Goal: Task Accomplishment & Management: Use online tool/utility

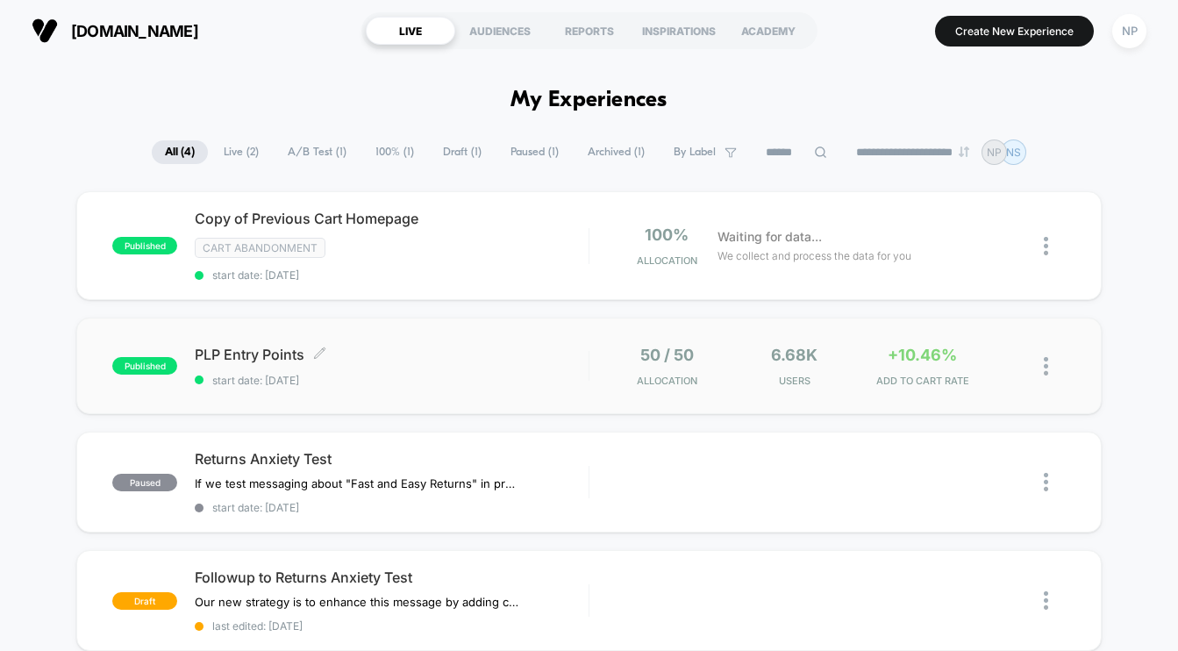
click at [412, 353] on span "PLP Entry Points Click to edit experience details" at bounding box center [391, 355] width 393 height 18
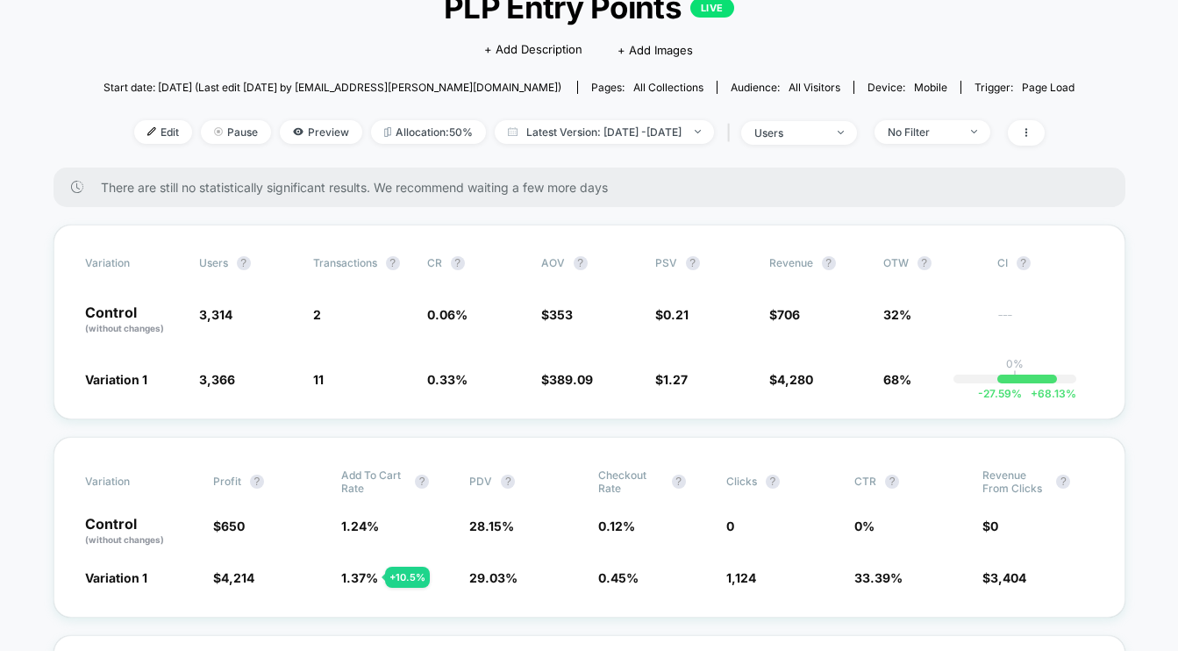
scroll to position [132, 0]
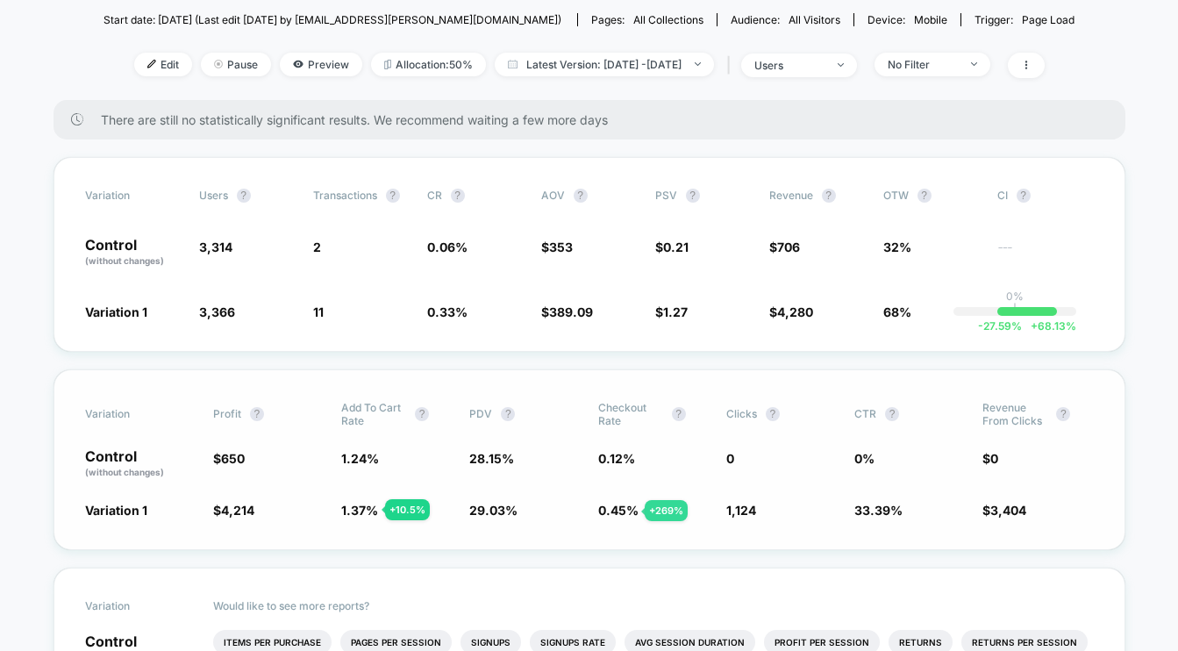
scroll to position [0, 0]
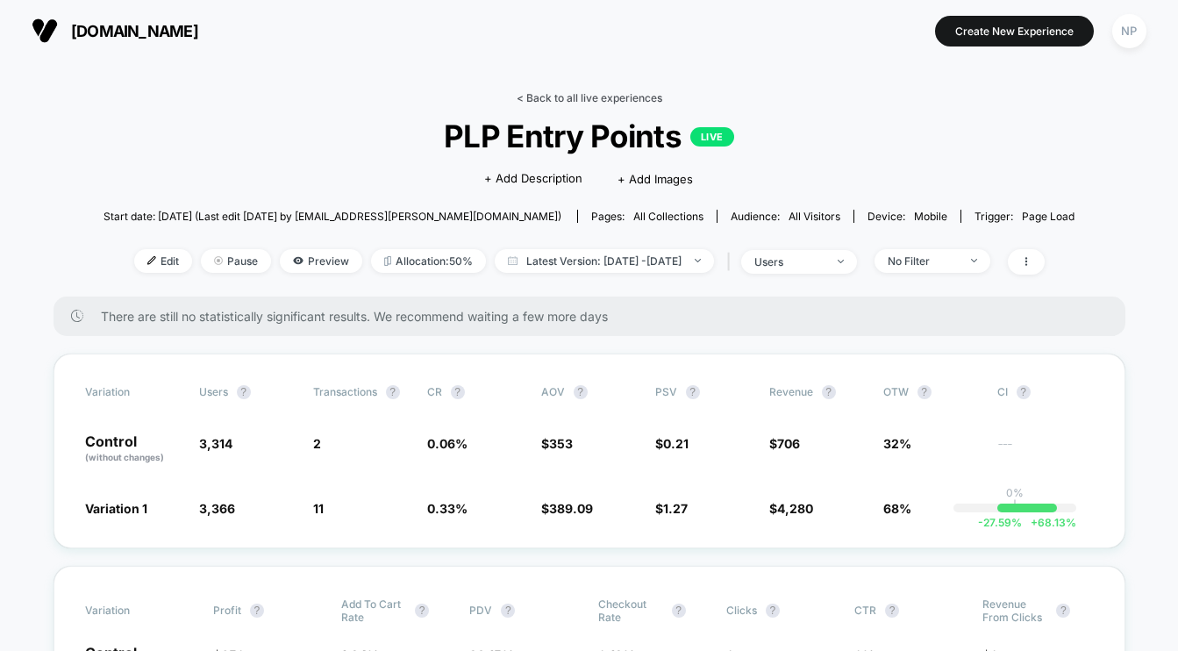
click at [572, 93] on link "< Back to all live experiences" at bounding box center [590, 97] width 146 height 13
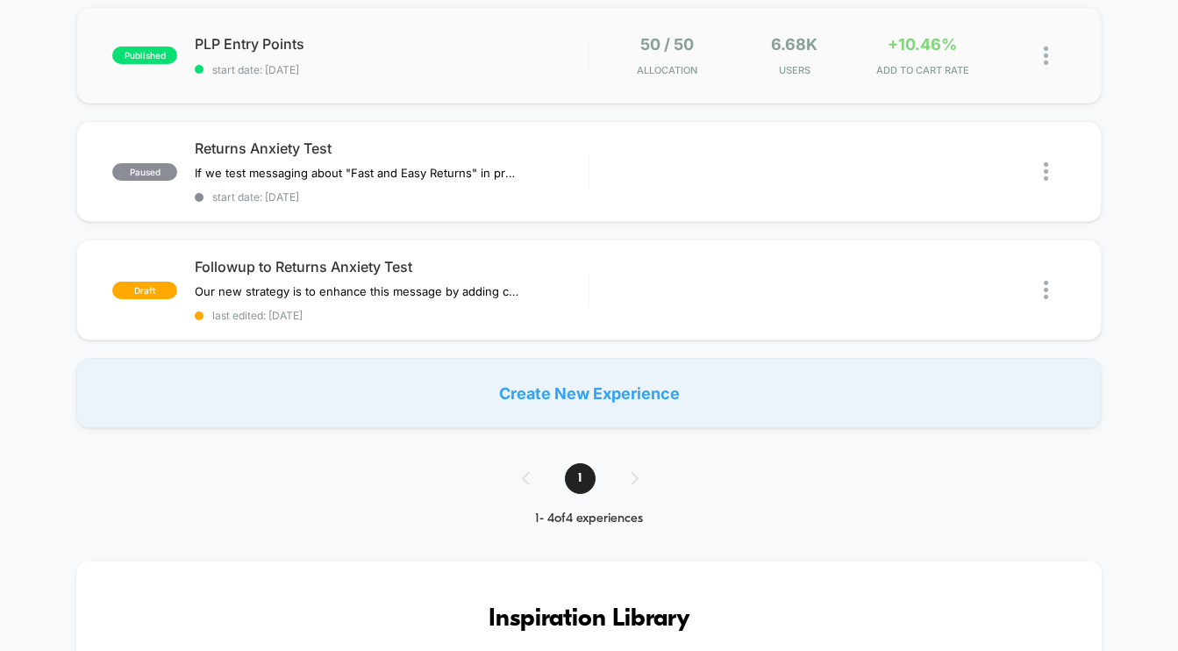
scroll to position [319, 0]
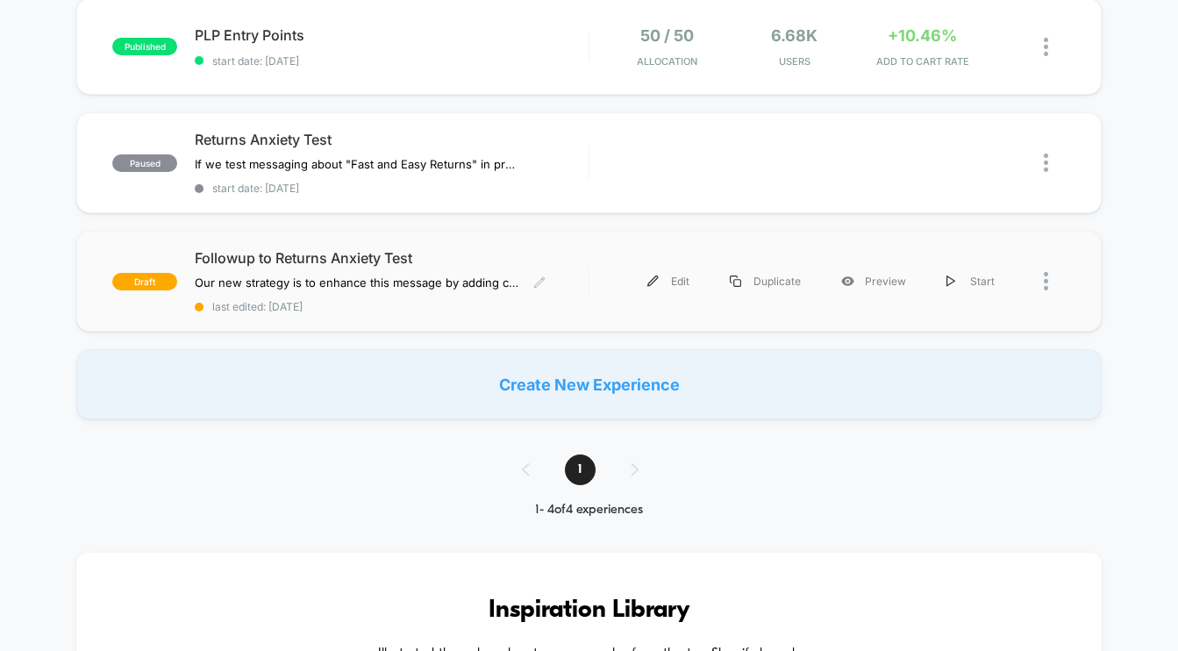
click at [493, 266] on div "Followup to Returns Anxiety Test Our new strategy is to enhance this message by…" at bounding box center [391, 281] width 393 height 64
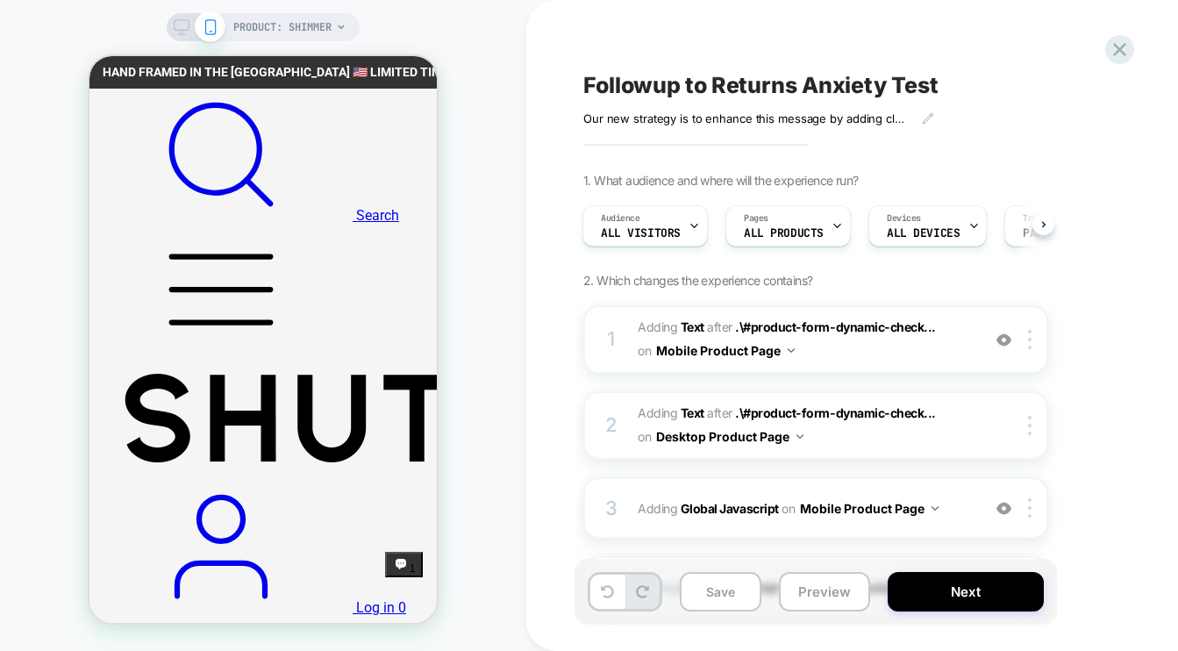
click at [176, 23] on icon at bounding box center [182, 27] width 16 height 16
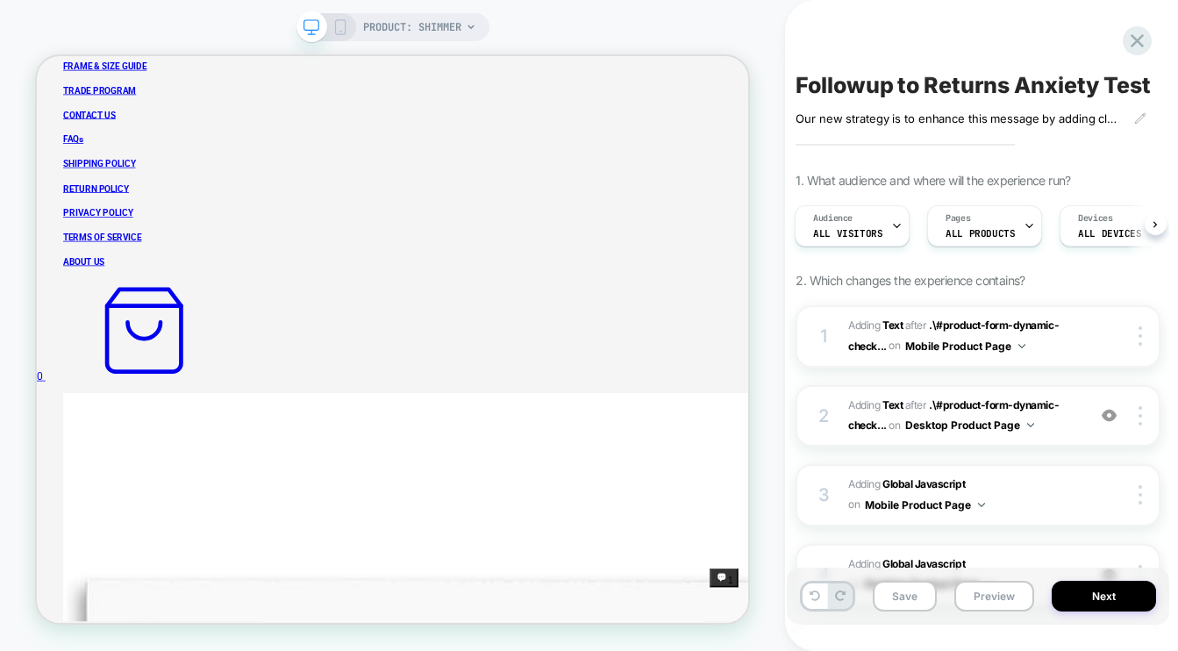
scroll to position [838, 0]
click at [1118, 593] on button "Next" at bounding box center [1104, 596] width 104 height 31
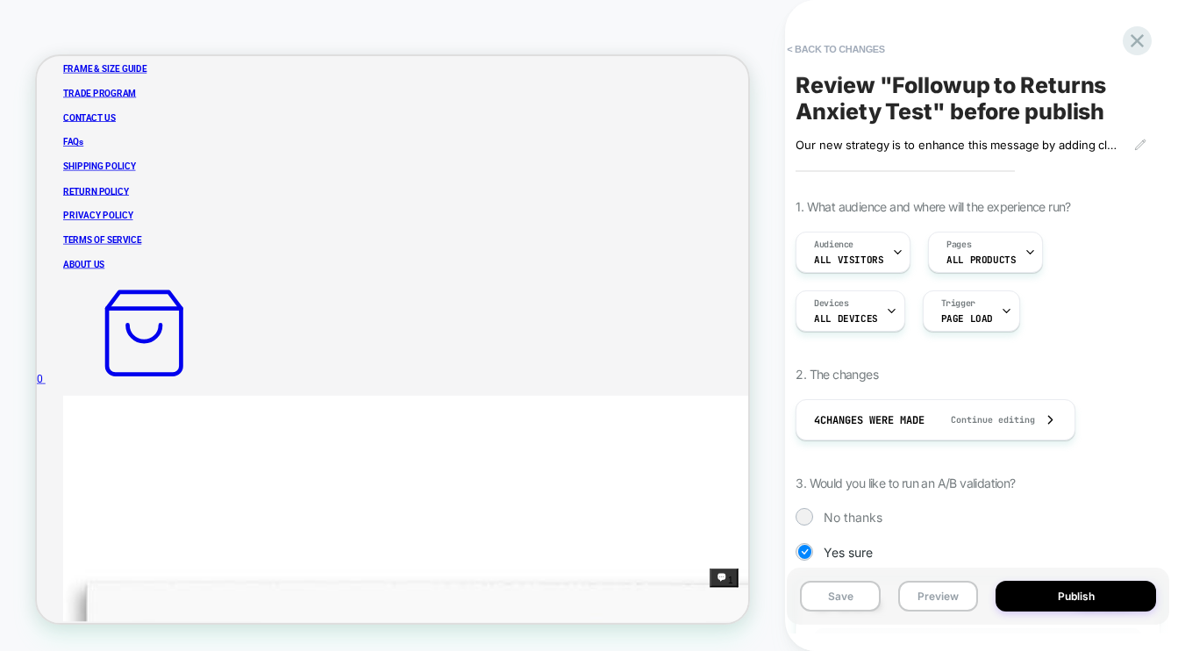
scroll to position [0, 2]
click at [1102, 595] on button "Publish" at bounding box center [1075, 596] width 161 height 31
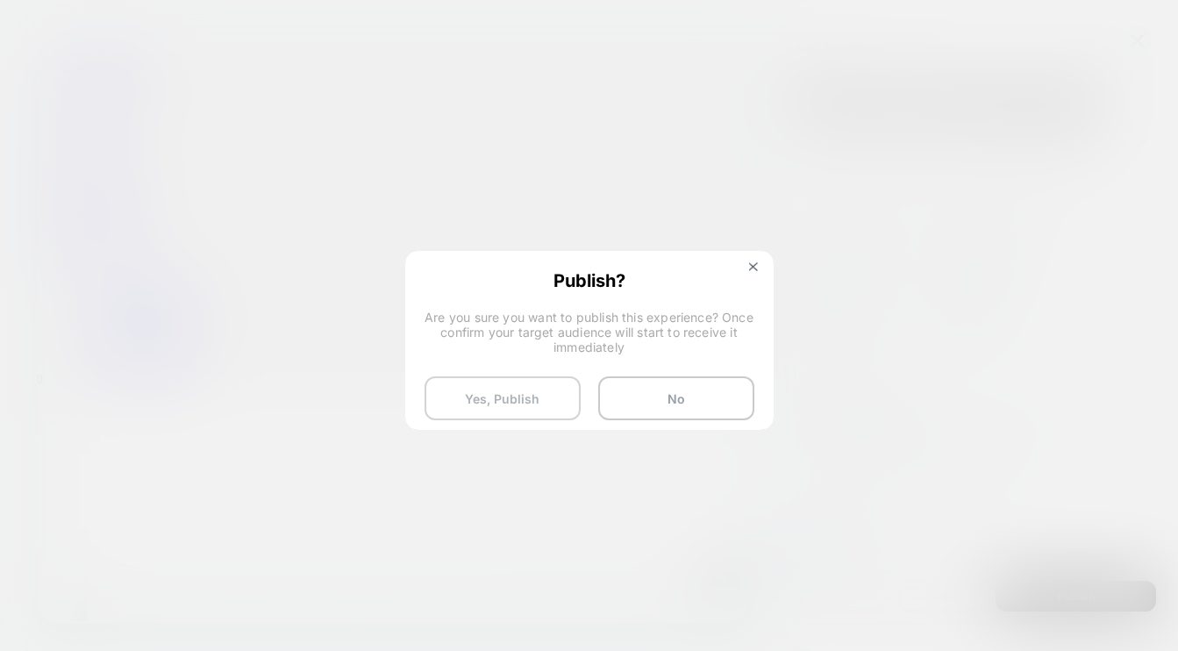
click at [515, 389] on button "Yes, Publish" at bounding box center [503, 398] width 156 height 44
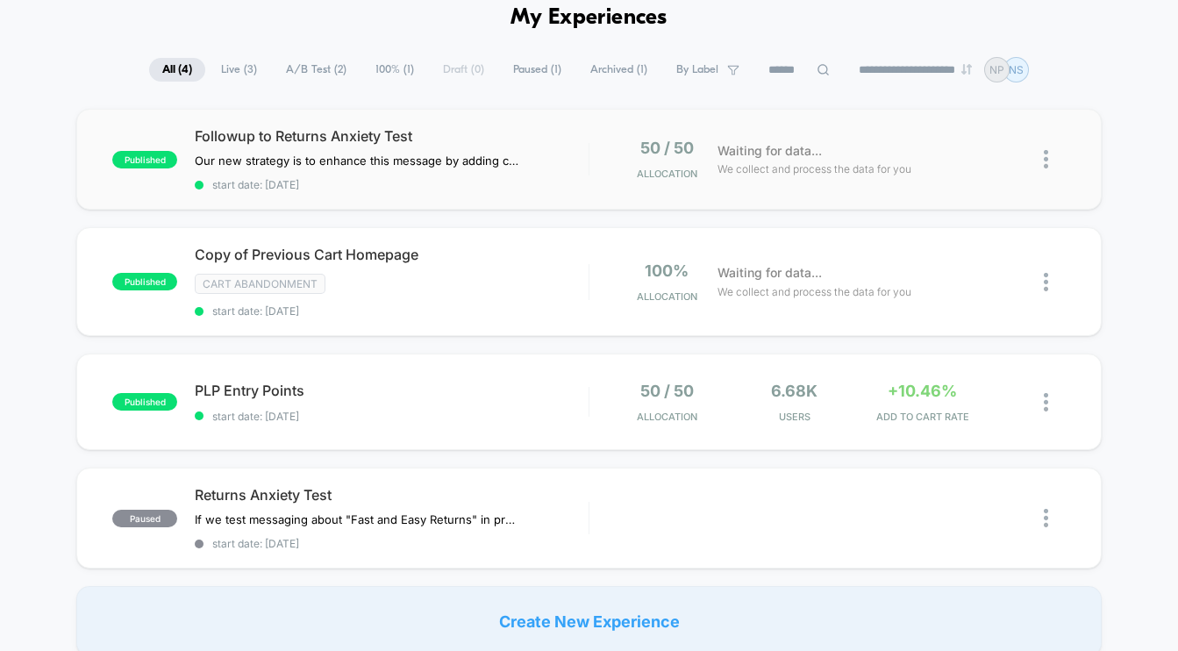
scroll to position [67, 0]
